Goal: Navigation & Orientation: Find specific page/section

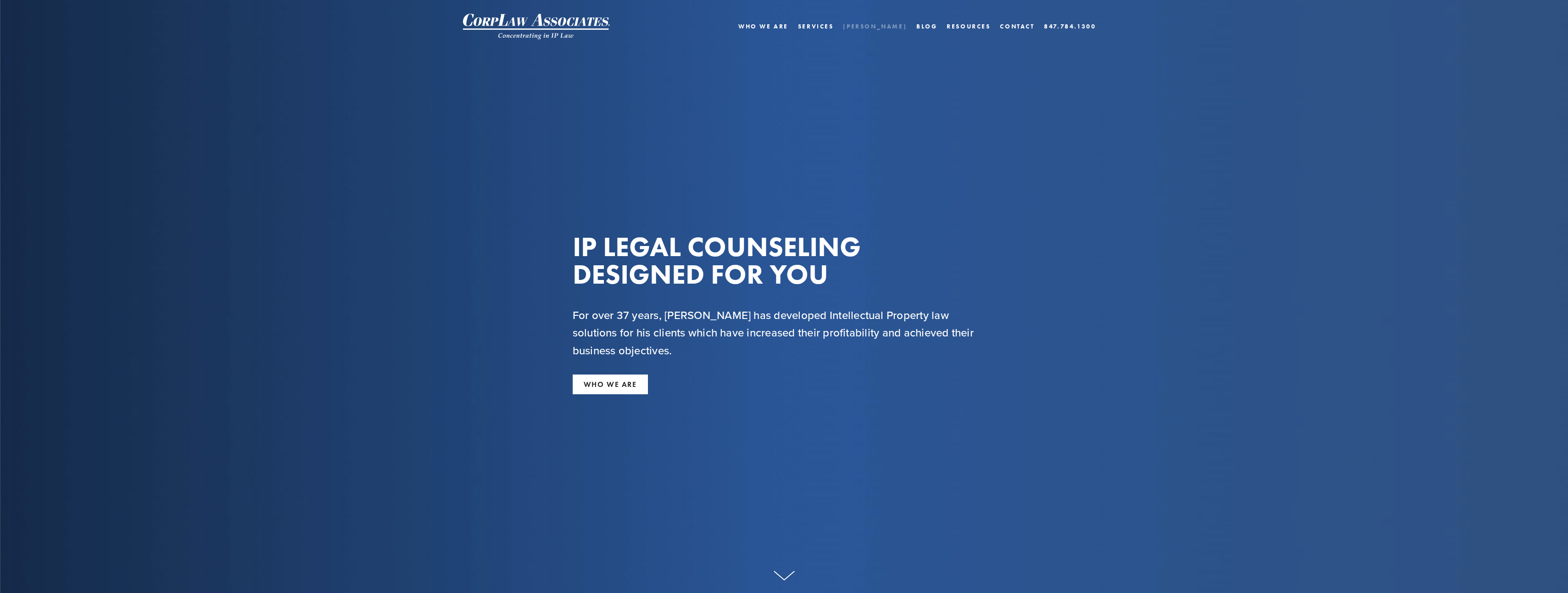
click at [885, 24] on link "[PERSON_NAME]" at bounding box center [875, 26] width 64 height 13
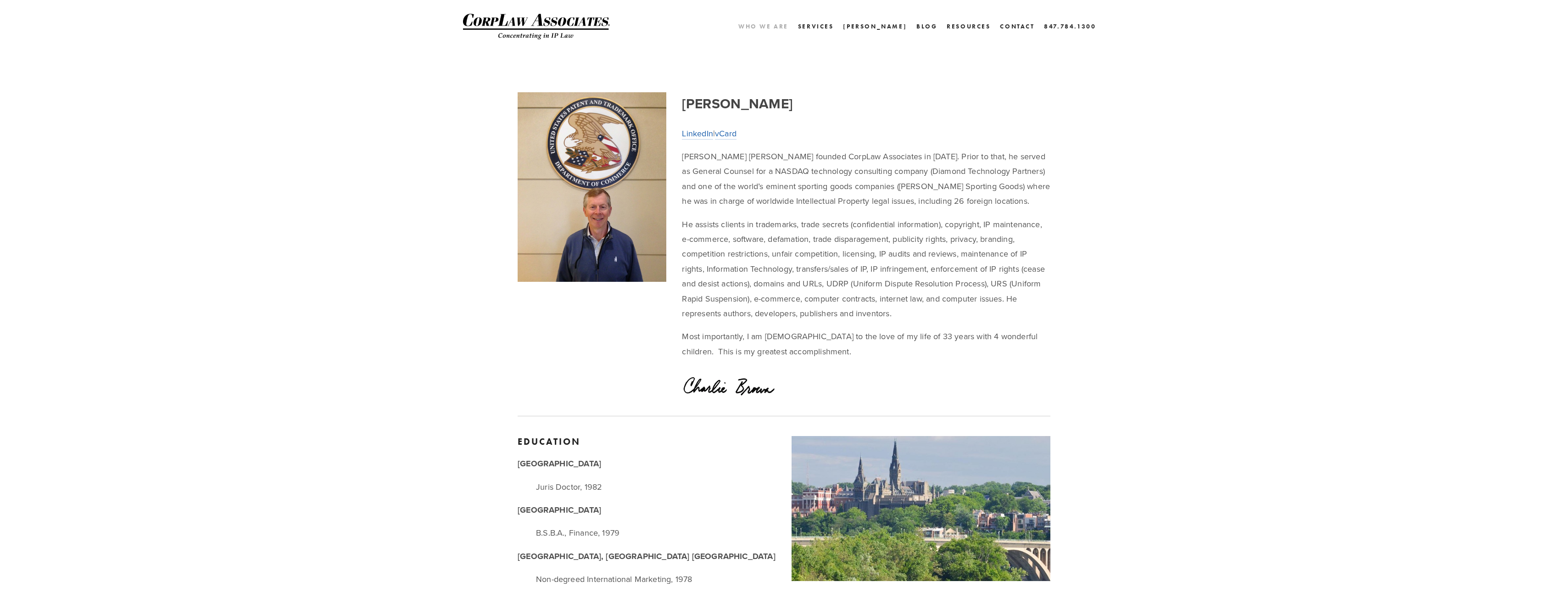
click at [788, 25] on link "Who We Are" at bounding box center [763, 26] width 50 height 13
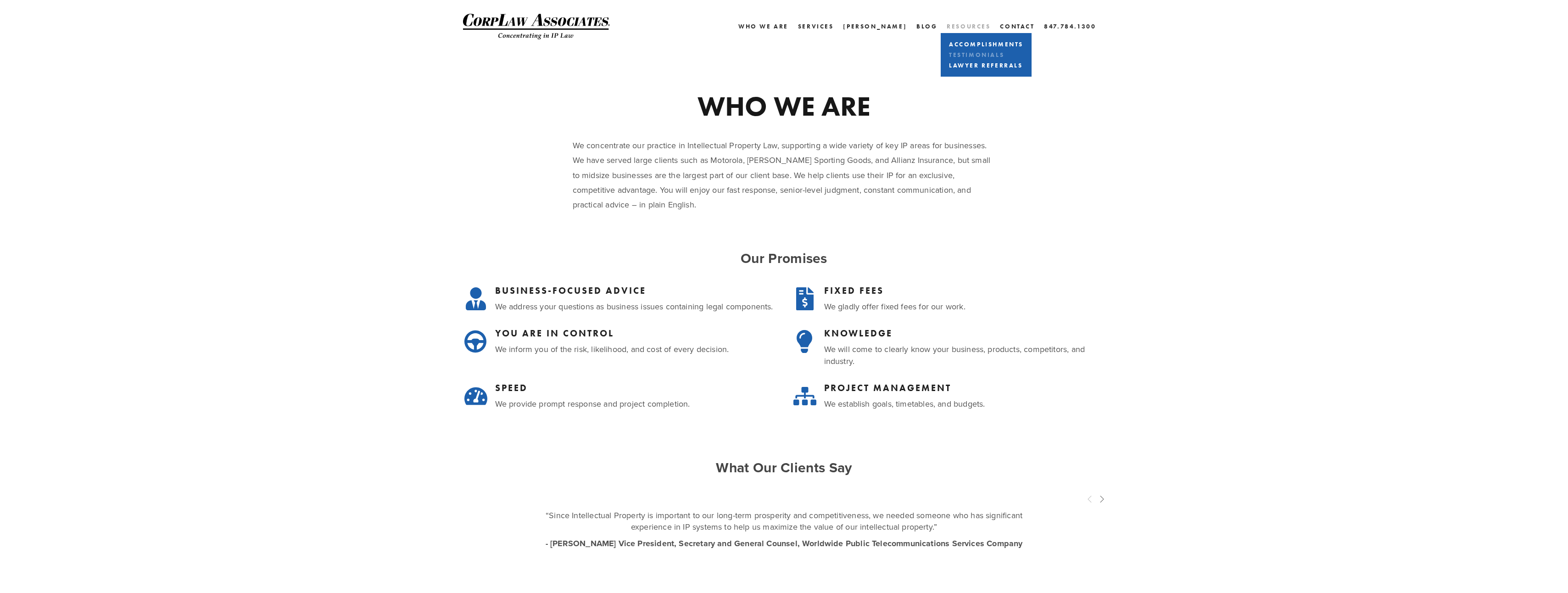
click at [960, 51] on link "Testimonials" at bounding box center [986, 55] width 79 height 11
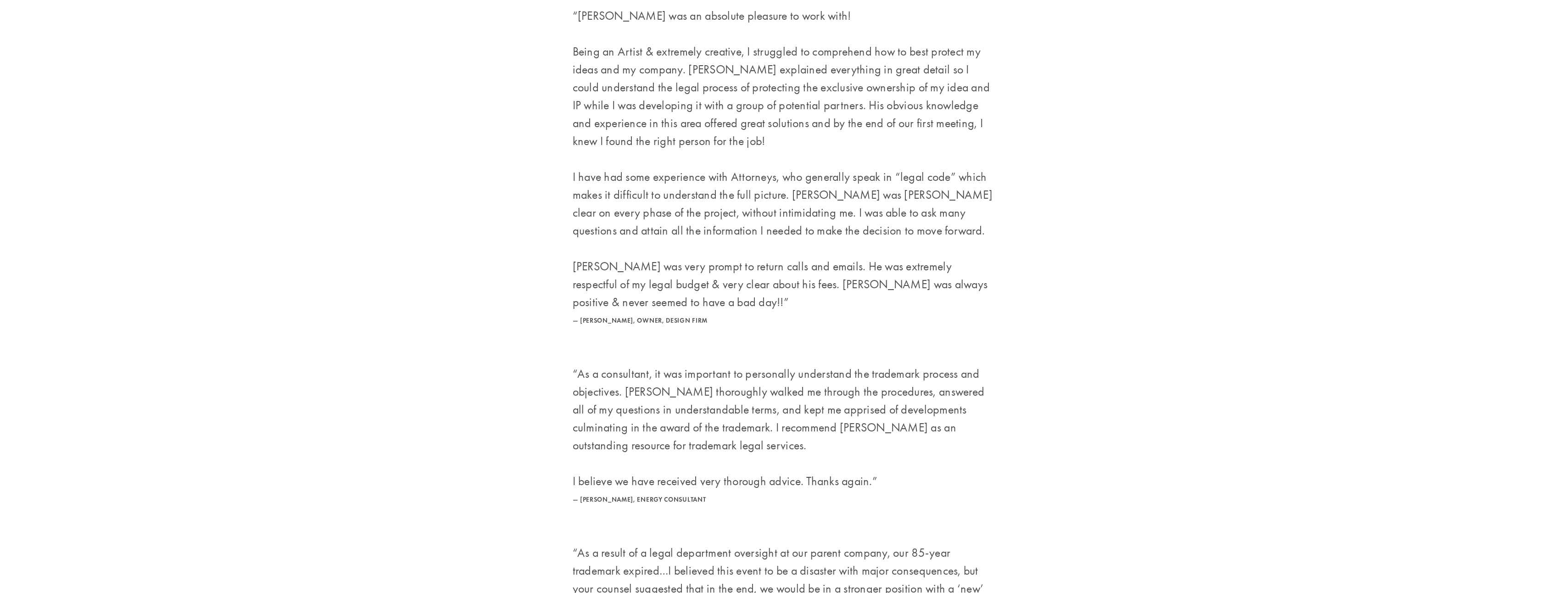
scroll to position [3718, 0]
